Goal: Information Seeking & Learning: Learn about a topic

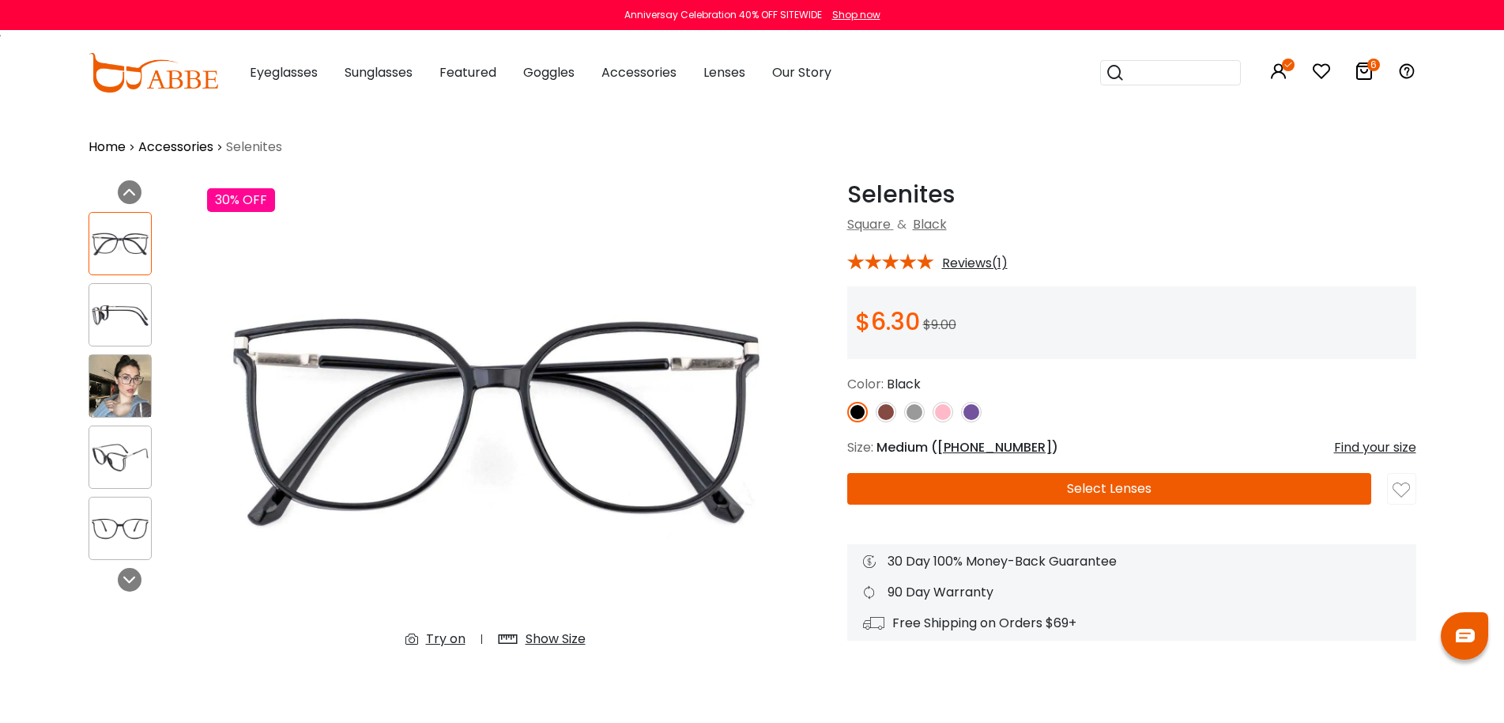
click at [910, 192] on h1 "Selenites" at bounding box center [1131, 194] width 569 height 28
copy h1 "Selenites"
